Goal: Task Accomplishment & Management: Use online tool/utility

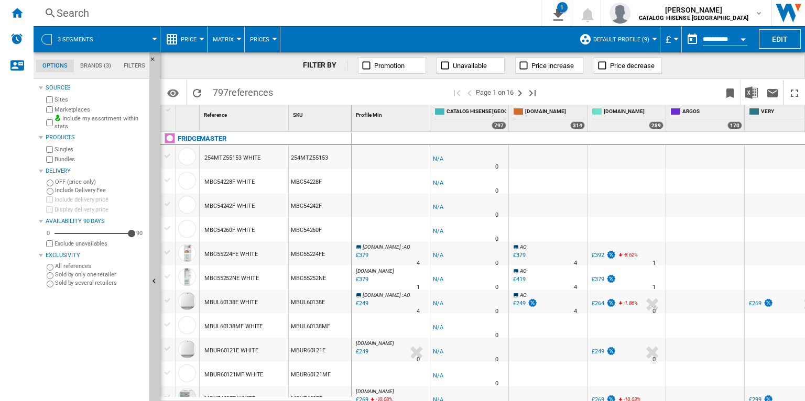
click at [191, 16] on div "Search" at bounding box center [285, 13] width 457 height 15
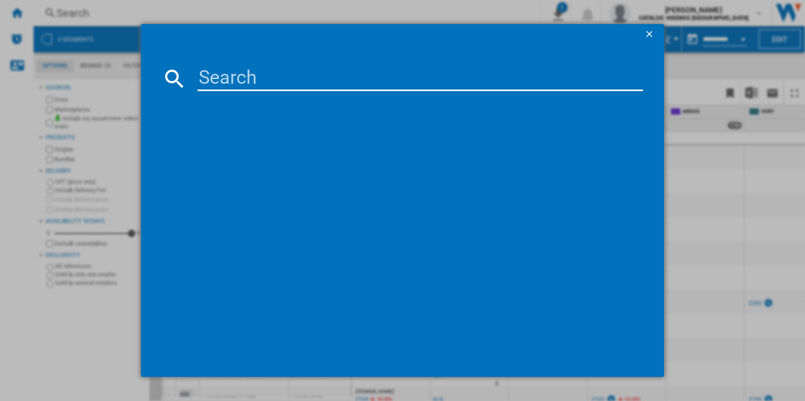
click at [247, 84] on input at bounding box center [419, 78] width 445 height 25
paste input "43A7NQTUK"
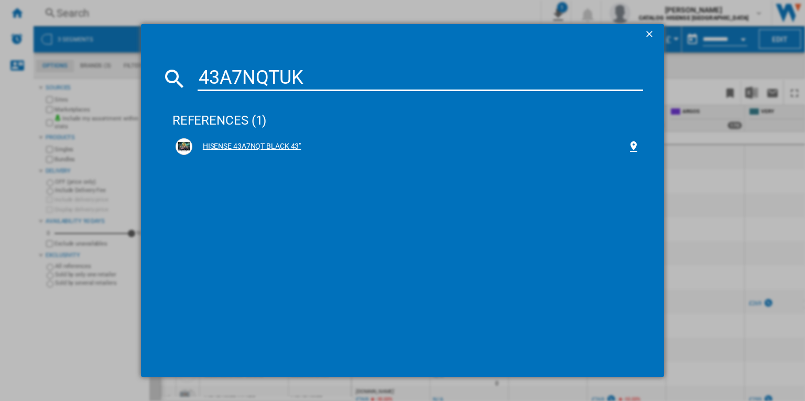
type input "43A7NQTUK"
click at [254, 139] on div "HISENSE 43A7NQT BLACK 43"" at bounding box center [407, 146] width 464 height 17
click at [265, 147] on div "HISENSE 43A7NQT BLACK 43"" at bounding box center [409, 146] width 435 height 10
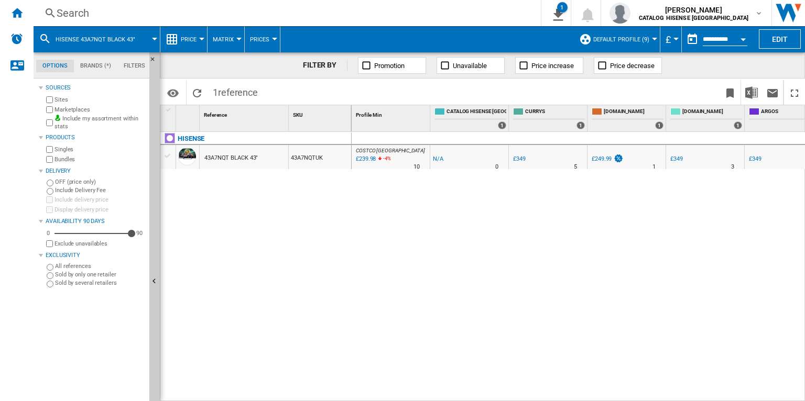
click at [303, 157] on div "43A7NQTUK" at bounding box center [320, 157] width 62 height 24
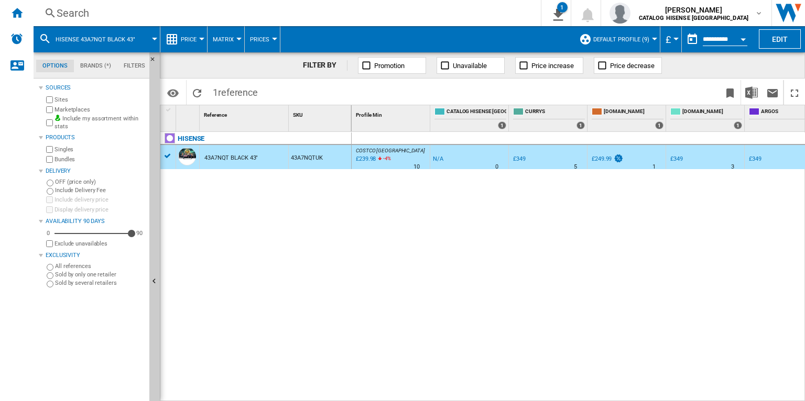
click at [437, 158] on div "N/A" at bounding box center [438, 159] width 10 height 10
click at [14, 12] on ng-md-icon "Home" at bounding box center [16, 12] width 13 height 13
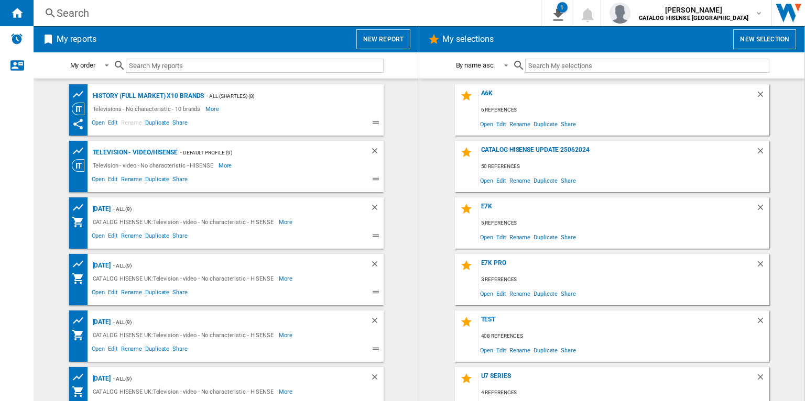
click at [395, 42] on button "New report" at bounding box center [383, 39] width 54 height 20
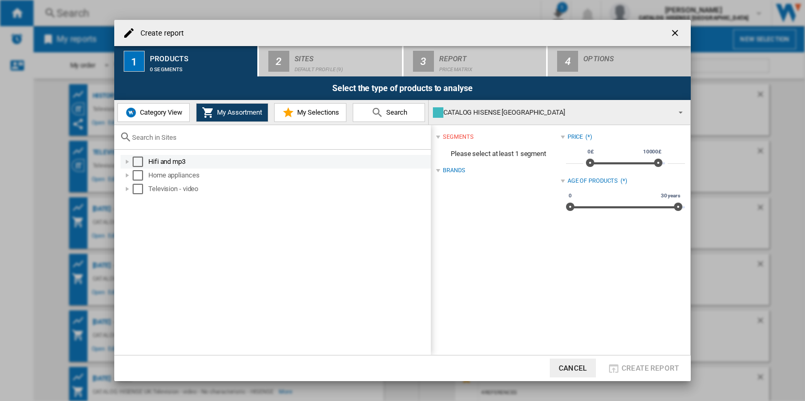
click at [139, 161] on div "Select" at bounding box center [138, 162] width 10 height 10
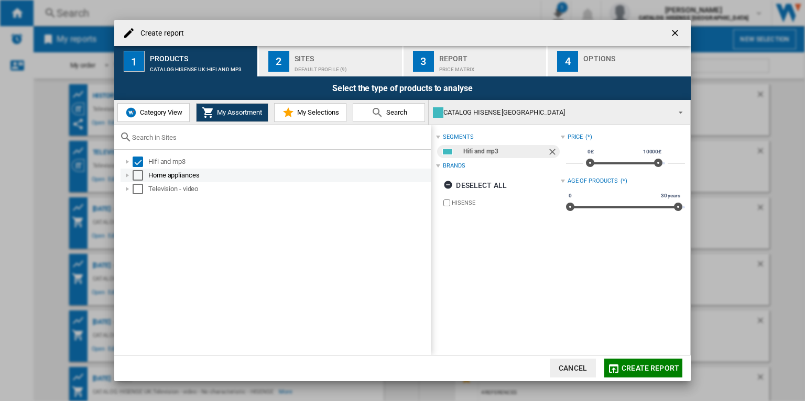
click at [136, 178] on div "Select" at bounding box center [138, 175] width 10 height 10
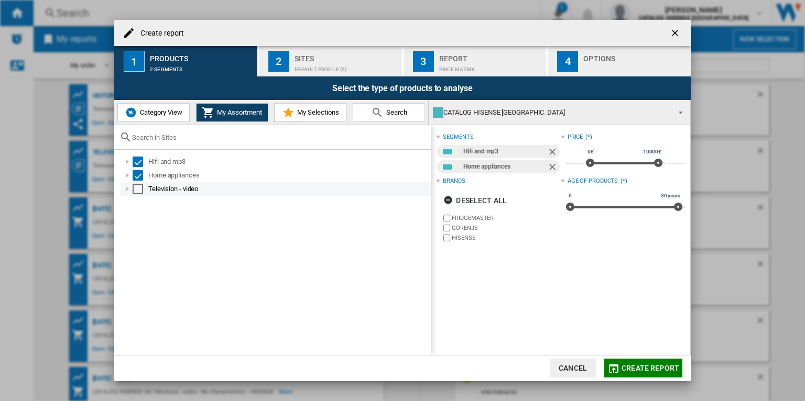
click at [139, 187] on div "Select" at bounding box center [138, 189] width 10 height 10
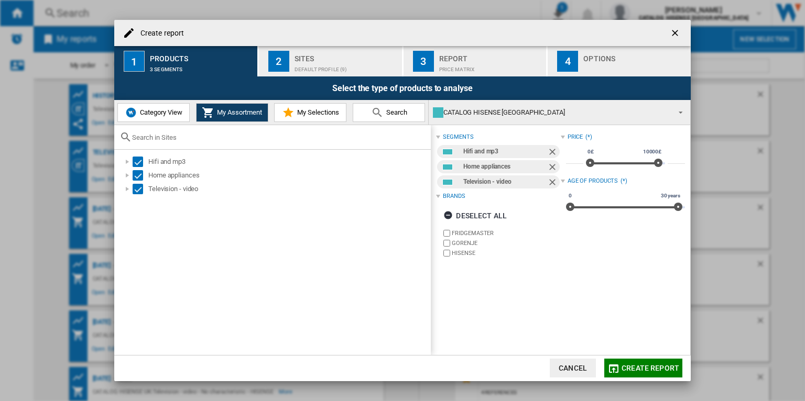
click at [634, 364] on span "Create report" at bounding box center [650, 368] width 58 height 8
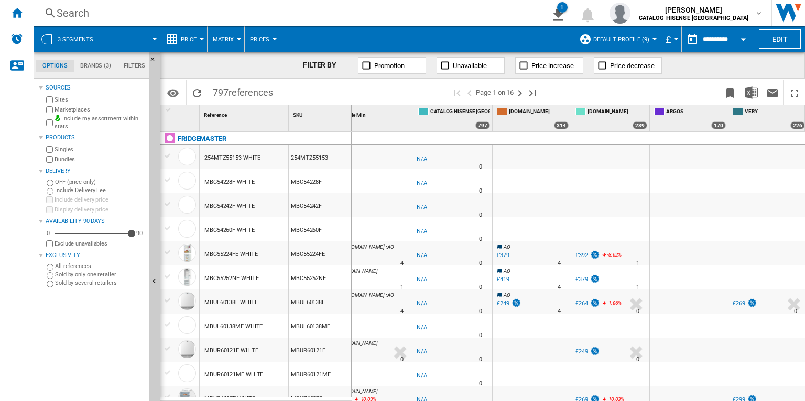
scroll to position [0, 23]
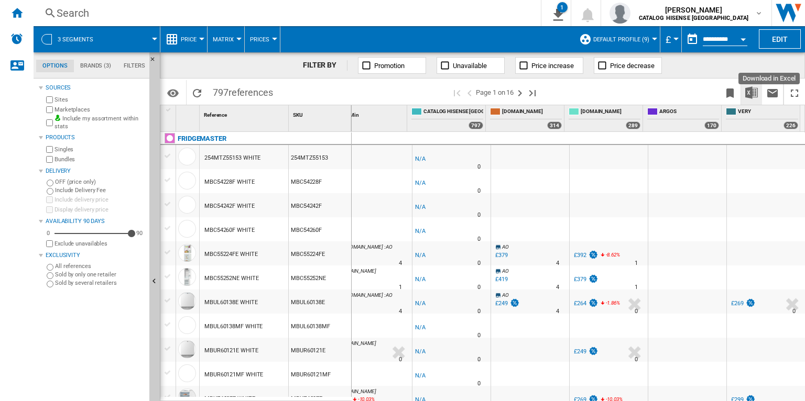
click at [747, 94] on img "Download in Excel" at bounding box center [751, 92] width 13 height 13
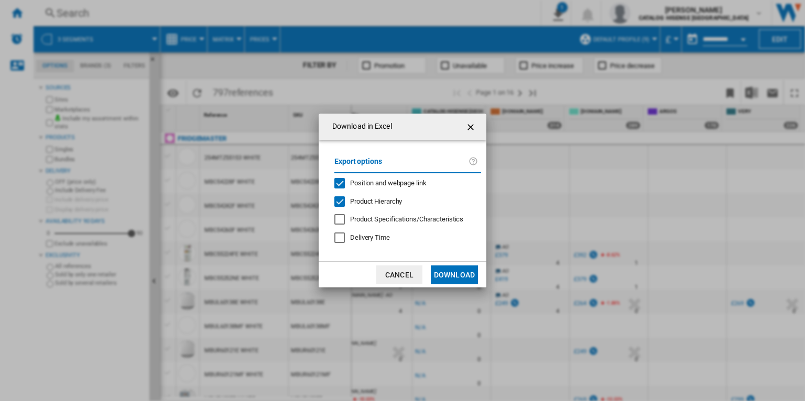
click at [410, 182] on span "Position and webpage link" at bounding box center [388, 183] width 76 height 8
click at [451, 268] on button "Download" at bounding box center [454, 275] width 47 height 19
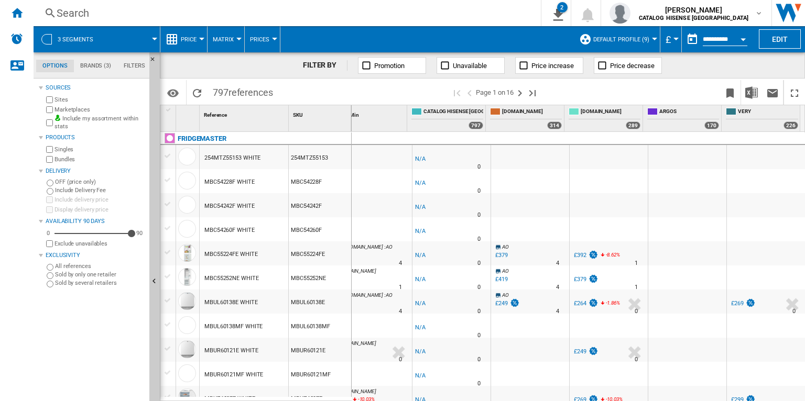
click at [142, 43] on span at bounding box center [131, 39] width 47 height 26
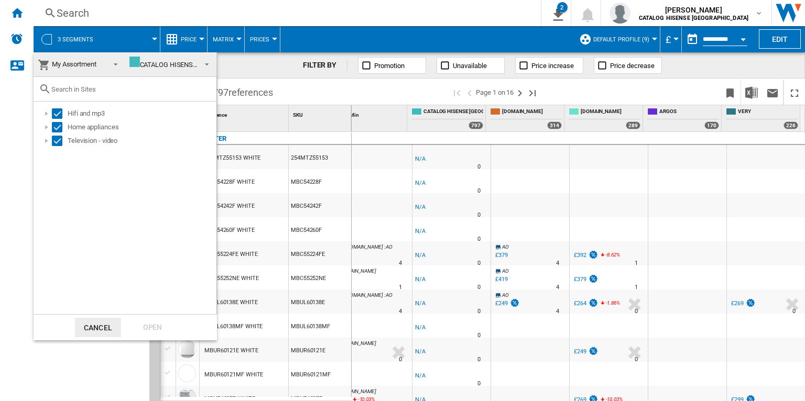
click at [80, 65] on span "My Assortment" at bounding box center [74, 64] width 45 height 8
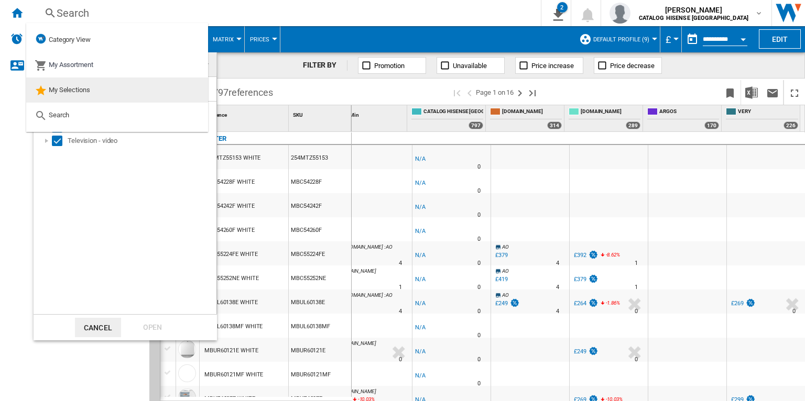
click at [73, 91] on span "My Selections" at bounding box center [69, 90] width 41 height 8
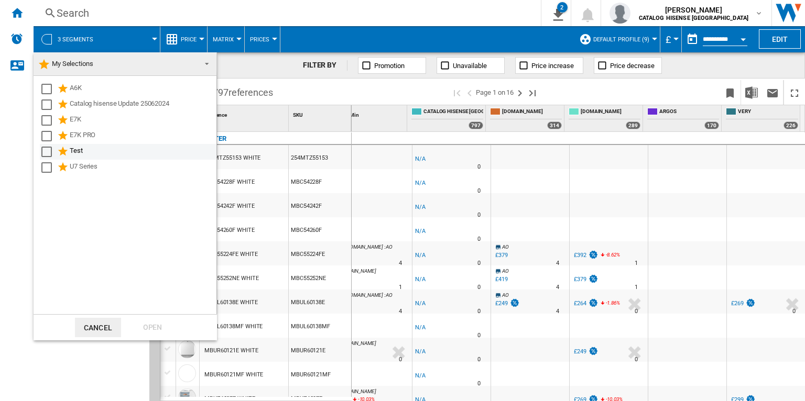
click at [48, 151] on div "Select" at bounding box center [46, 152] width 10 height 10
click at [157, 326] on div "Open" at bounding box center [152, 327] width 46 height 19
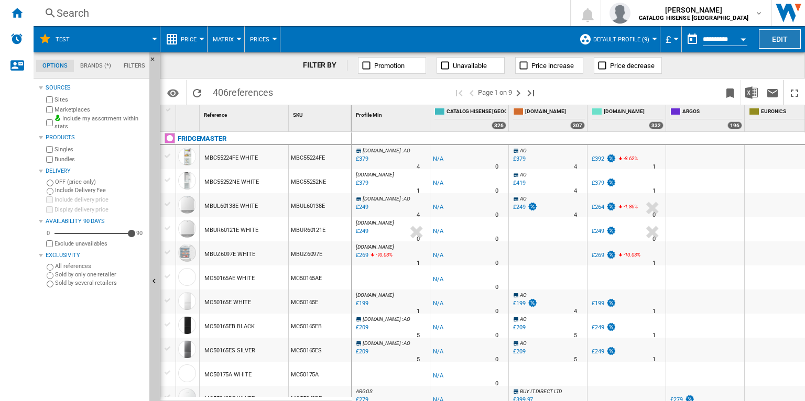
click at [777, 37] on button "Edit" at bounding box center [779, 38] width 42 height 19
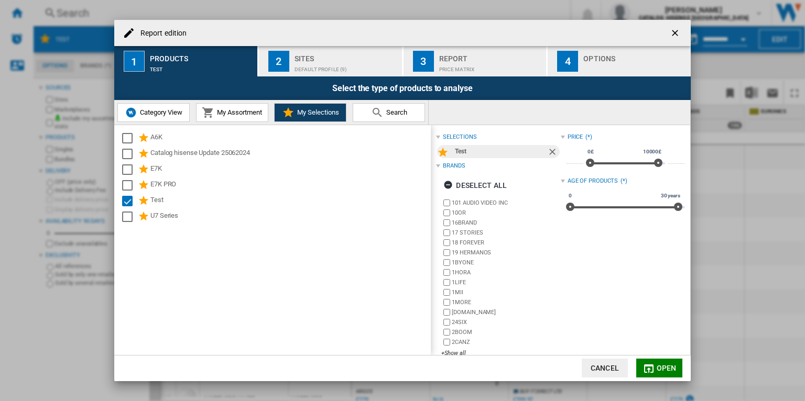
click at [354, 74] on button "2 Sites Default profile (9)" at bounding box center [331, 61] width 144 height 30
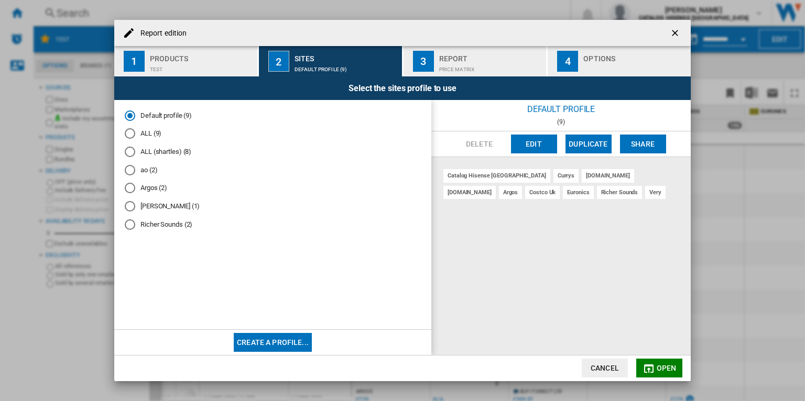
click at [674, 28] on ng-md-icon "getI18NText('BUTTONS.CLOSE_DIALOG')" at bounding box center [675, 34] width 13 height 13
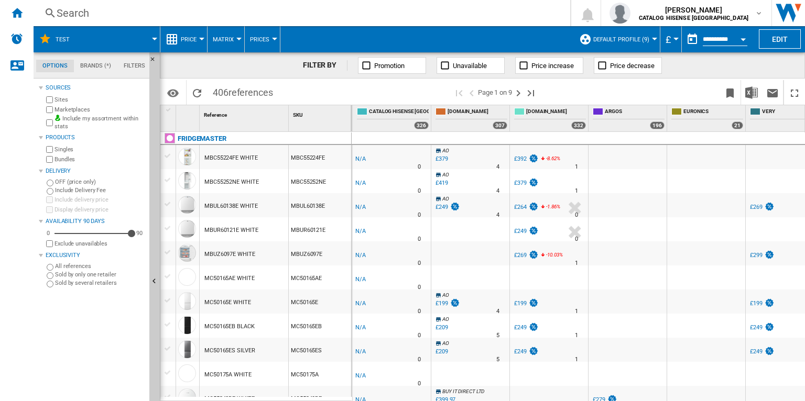
scroll to position [0, 101]
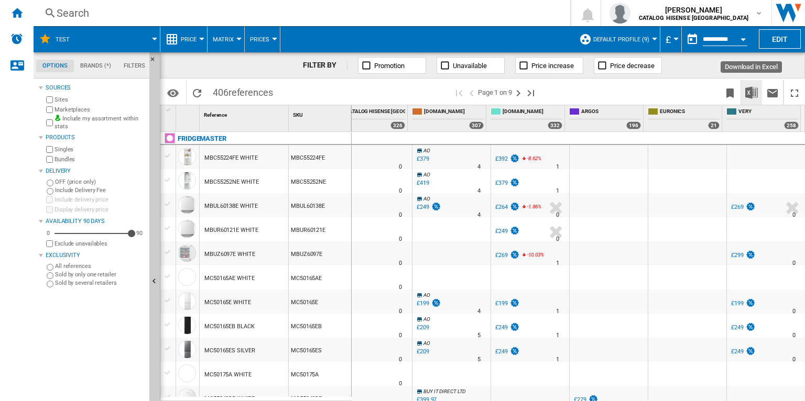
click at [750, 87] on img "Download in Excel" at bounding box center [751, 92] width 13 height 13
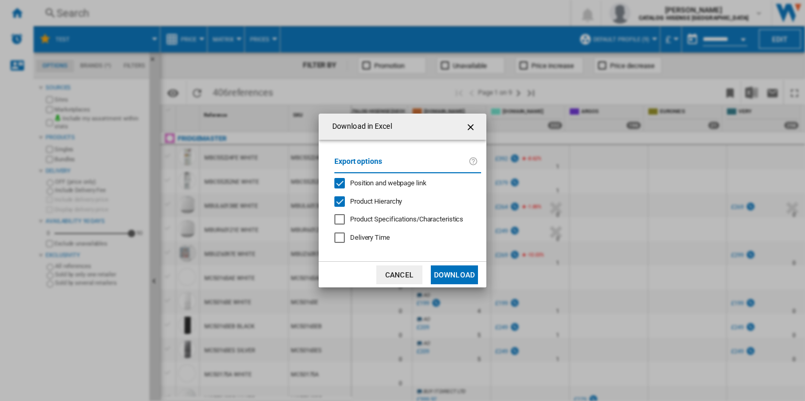
click at [387, 180] on span "Position and webpage link" at bounding box center [388, 183] width 76 height 8
click at [471, 125] on ng-md-icon "getI18NText('BUTTONS.CLOSE_DIALOG')" at bounding box center [471, 127] width 13 height 13
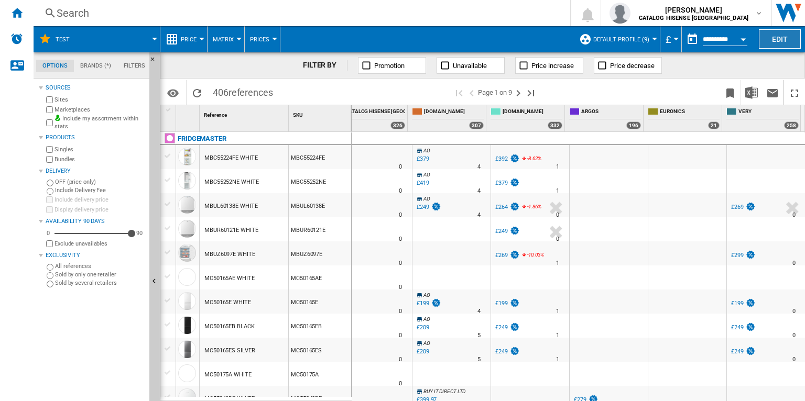
click at [764, 36] on button "Edit" at bounding box center [779, 38] width 42 height 19
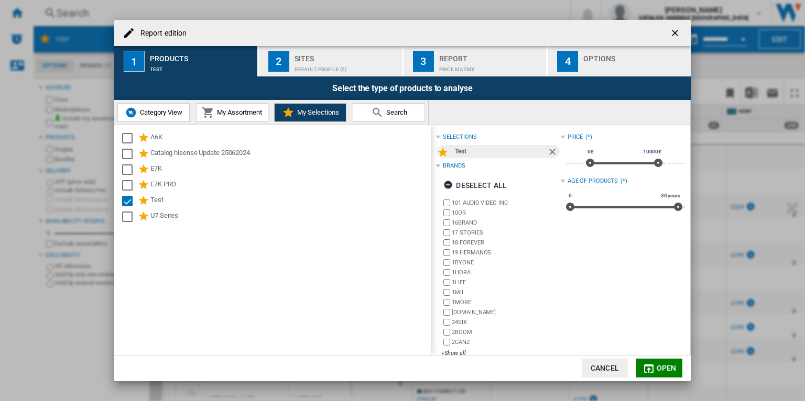
click at [583, 77] on div "Select the type of products to analyse" at bounding box center [402, 88] width 576 height 24
click at [587, 71] on div "Report edition ..." at bounding box center [634, 66] width 103 height 11
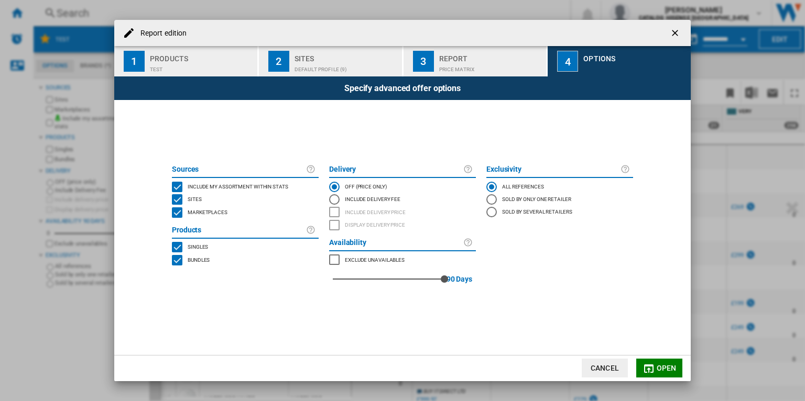
click at [174, 210] on div "MARKETPLACES" at bounding box center [177, 212] width 10 height 10
click at [666, 369] on span "Open" at bounding box center [666, 368] width 20 height 8
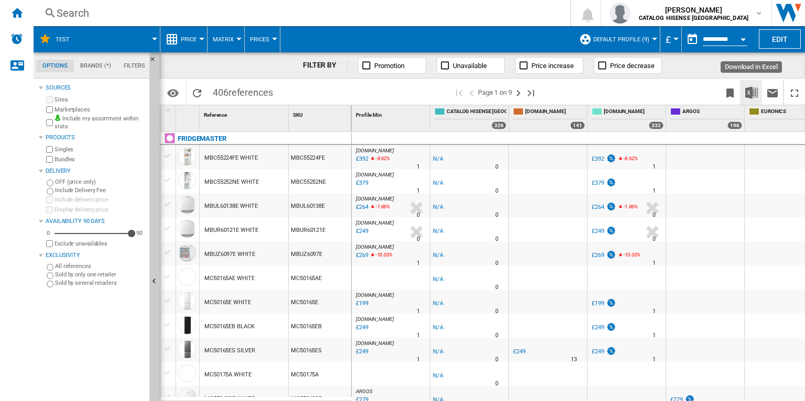
click at [746, 97] on img "Download in Excel" at bounding box center [751, 92] width 13 height 13
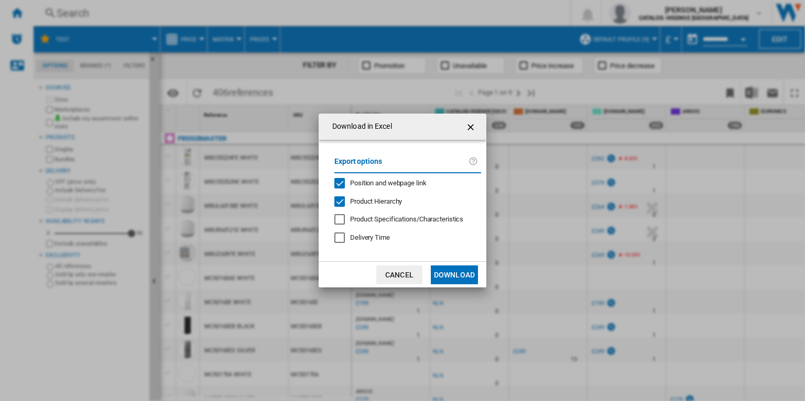
click at [407, 184] on span "Position and webpage link" at bounding box center [388, 183] width 76 height 8
click at [469, 280] on button "Download" at bounding box center [454, 275] width 47 height 19
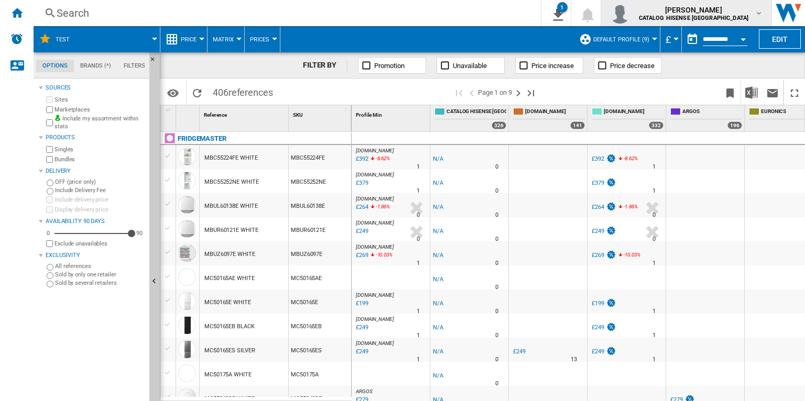
click at [724, 13] on span "[PERSON_NAME]" at bounding box center [693, 10] width 110 height 10
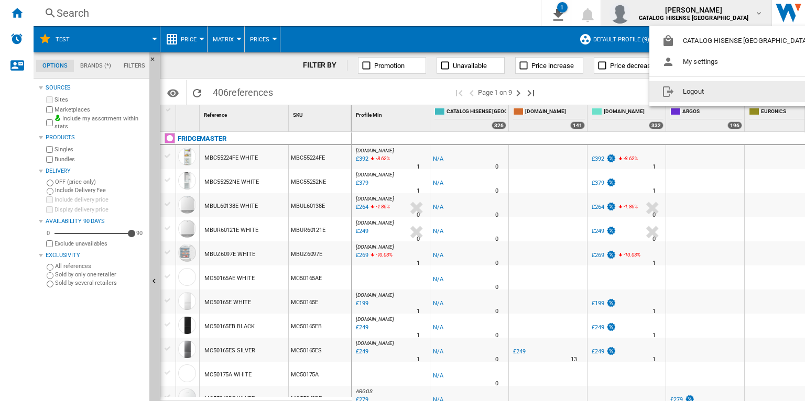
click at [708, 89] on button "Logout" at bounding box center [736, 91] width 175 height 21
